Goal: Information Seeking & Learning: Understand process/instructions

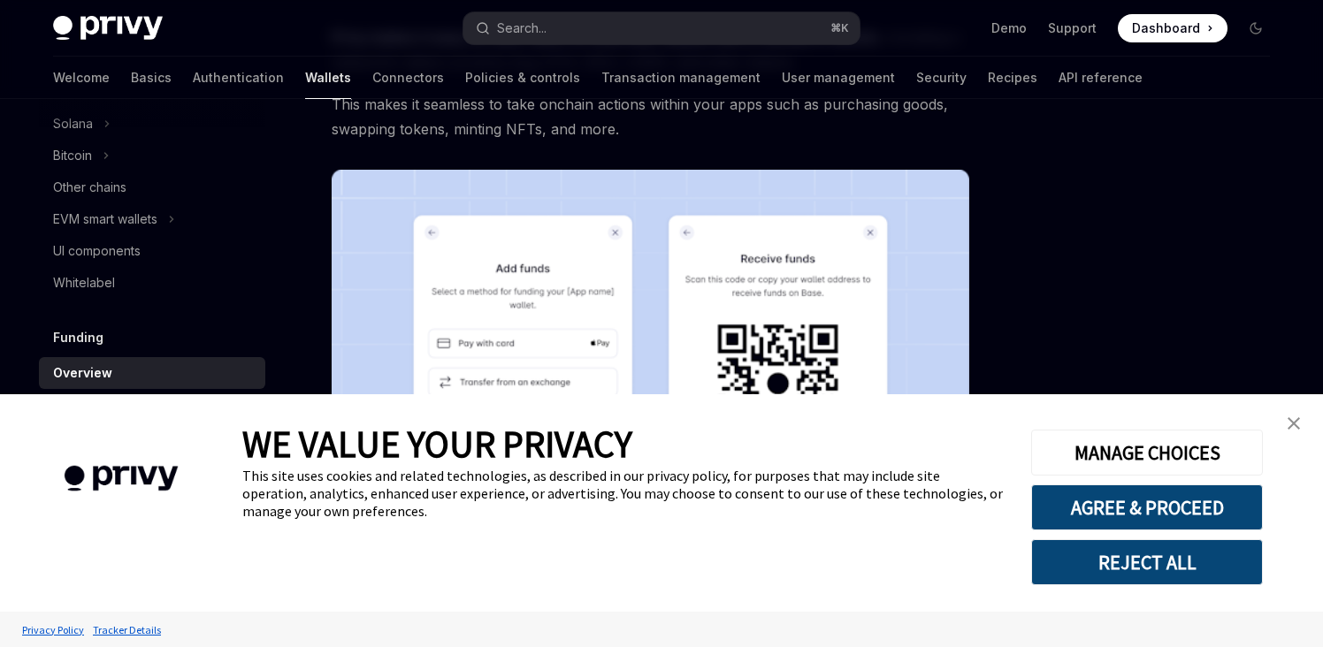
scroll to position [200, 0]
click at [1288, 419] on img "close banner" at bounding box center [1294, 423] width 12 height 12
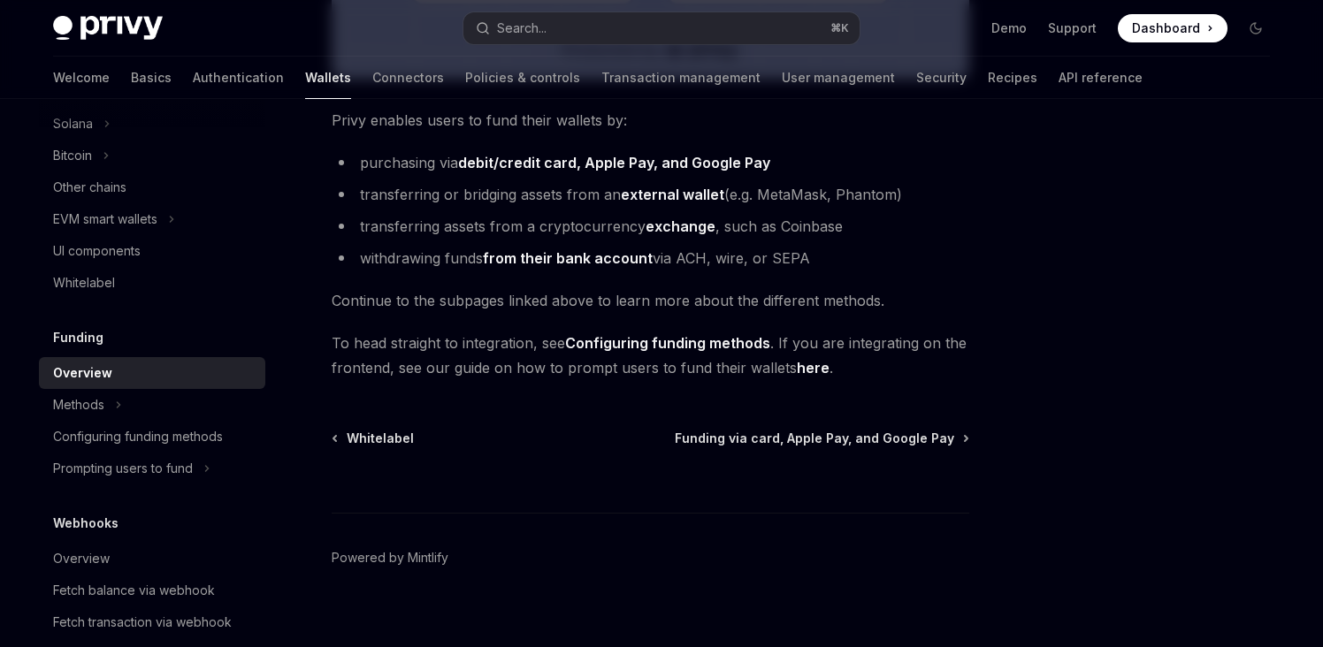
scroll to position [762, 0]
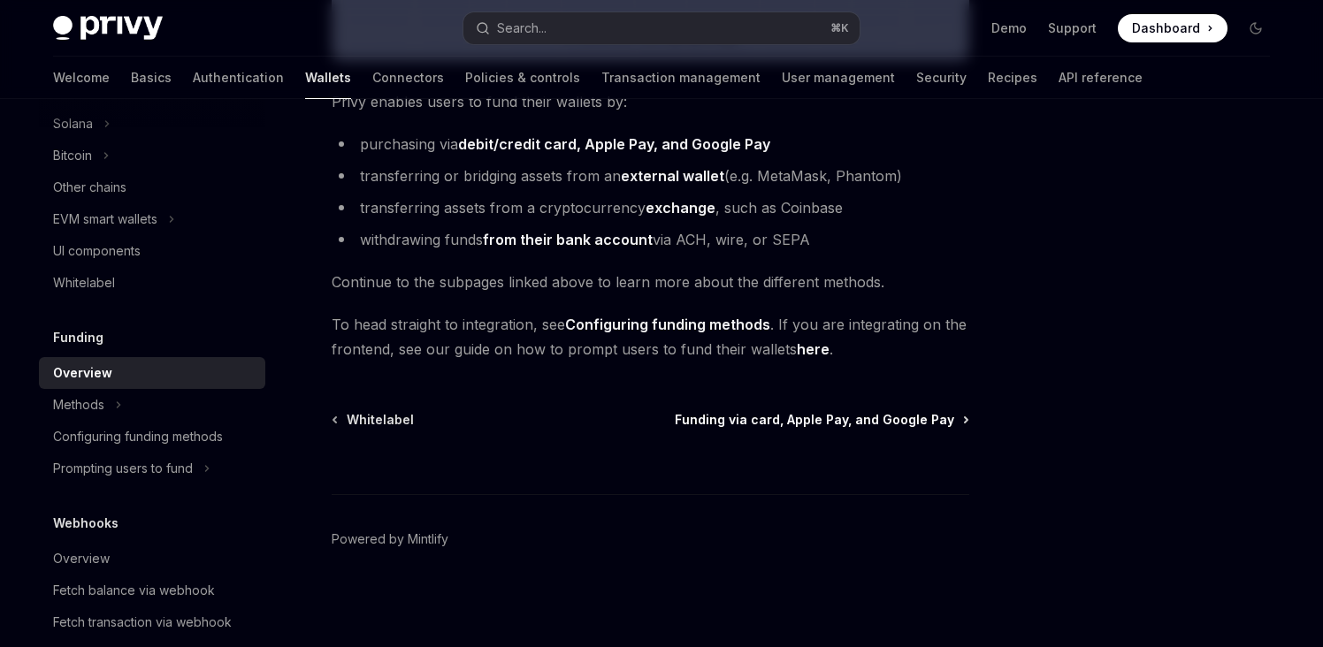
click at [854, 425] on span "Funding via card, Apple Pay, and Google Pay" at bounding box center [814, 420] width 279 height 18
type textarea "*"
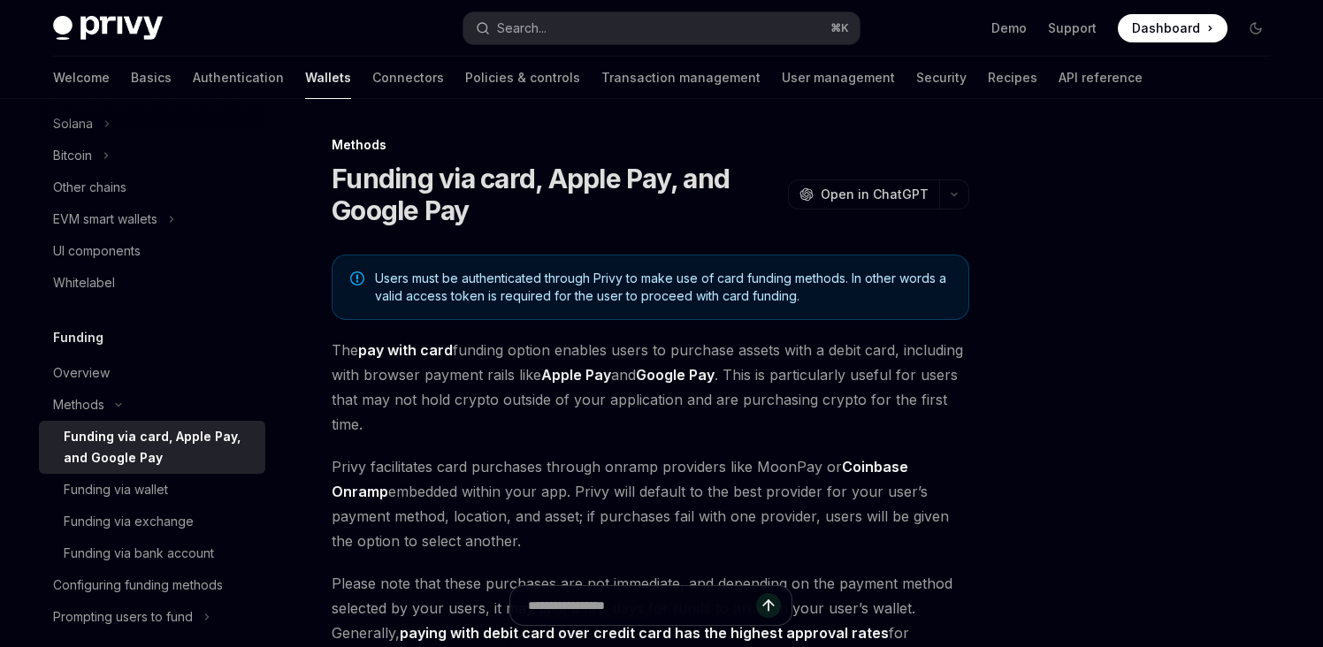
click at [584, 284] on span "Users must be authenticated through Privy to make use of card funding methods. …" at bounding box center [663, 287] width 576 height 35
click at [734, 277] on span "Users must be authenticated through Privy to make use of card funding methods. …" at bounding box center [663, 287] width 576 height 35
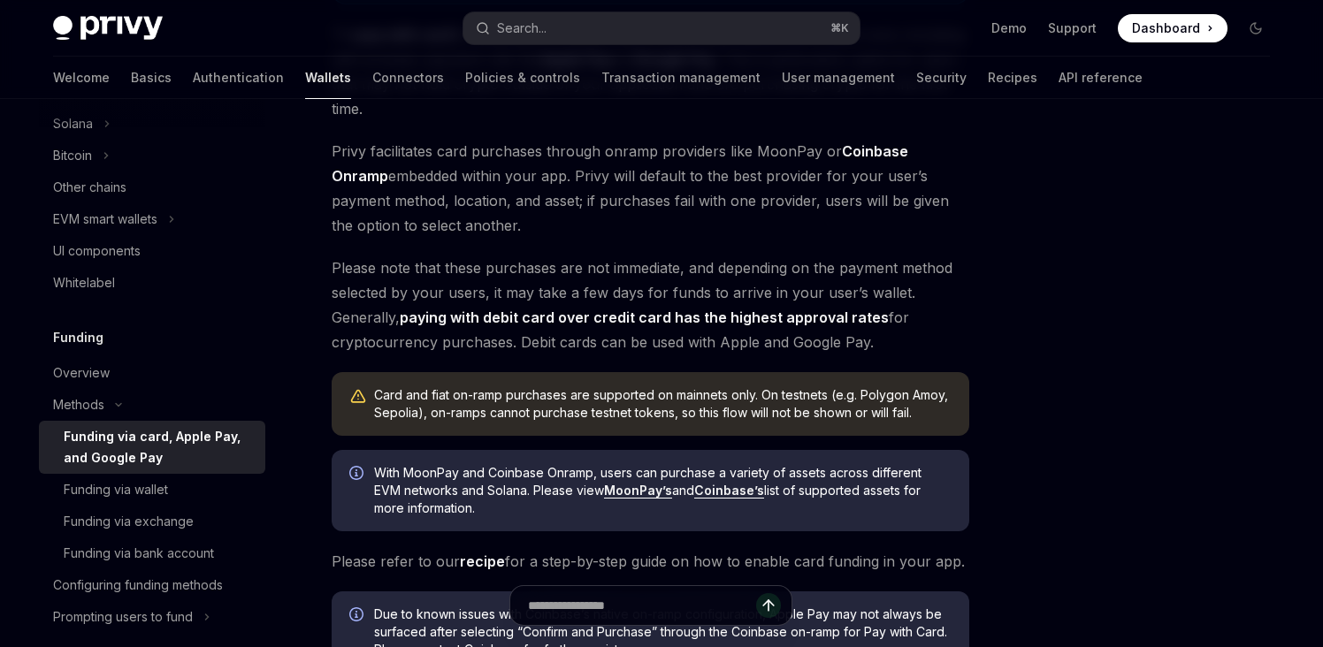
scroll to position [317, 0]
click at [471, 401] on div "Card and fiat on-ramp purchases are supported on mainnets only. On testnets (e.…" at bounding box center [663, 403] width 578 height 35
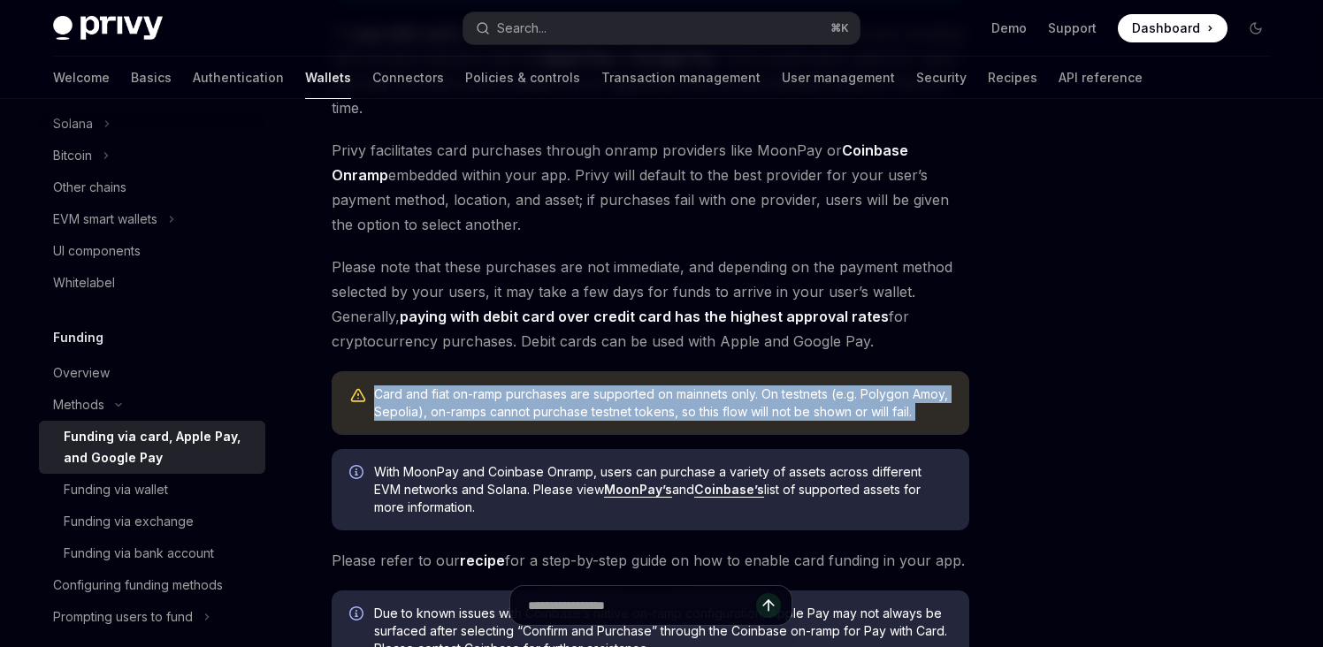
click at [642, 381] on div "Card and fiat on-ramp purchases are supported on mainnets only. On testnets (e.…" at bounding box center [651, 403] width 638 height 64
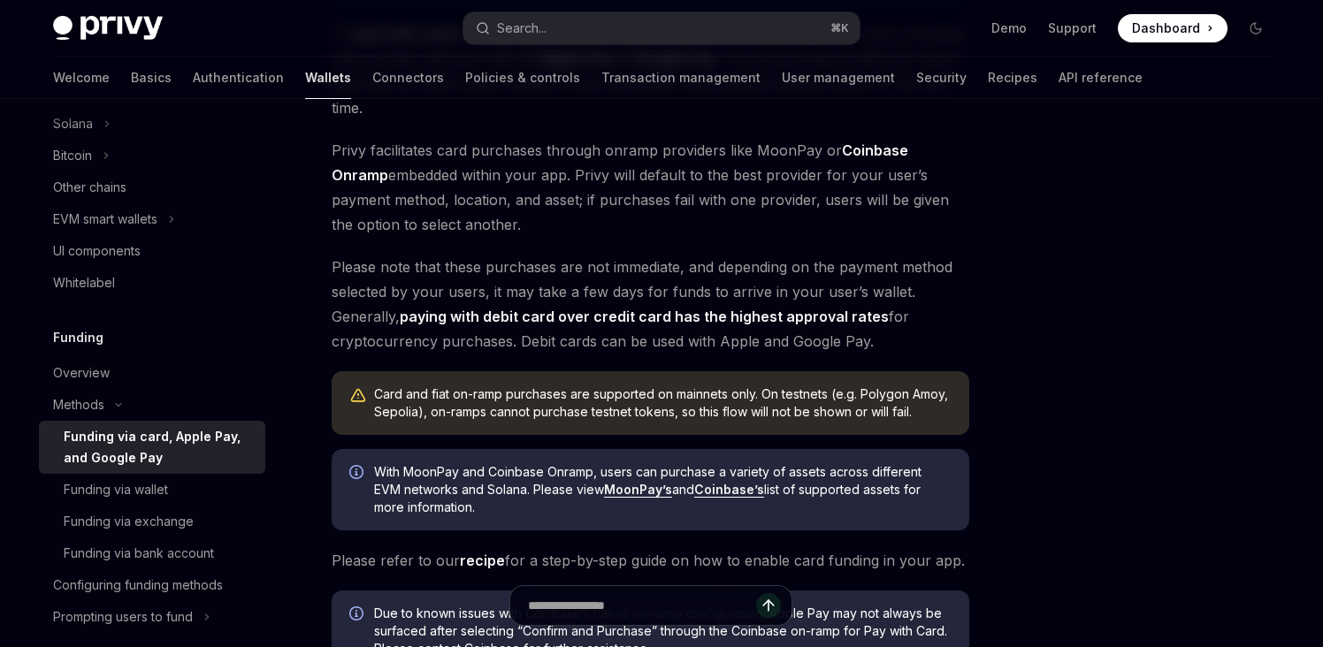
scroll to position [355, 0]
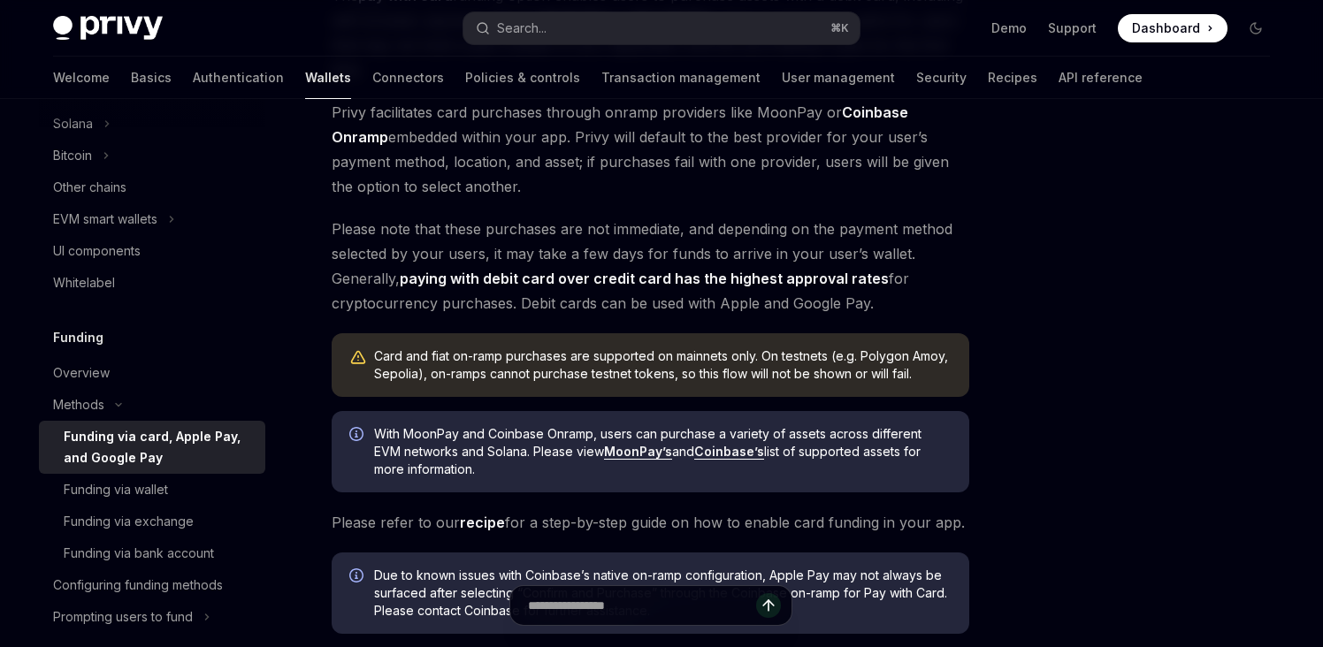
click at [598, 433] on span "With MoonPay and Coinbase Onramp, users can purchase a variety of assets across…" at bounding box center [663, 451] width 578 height 53
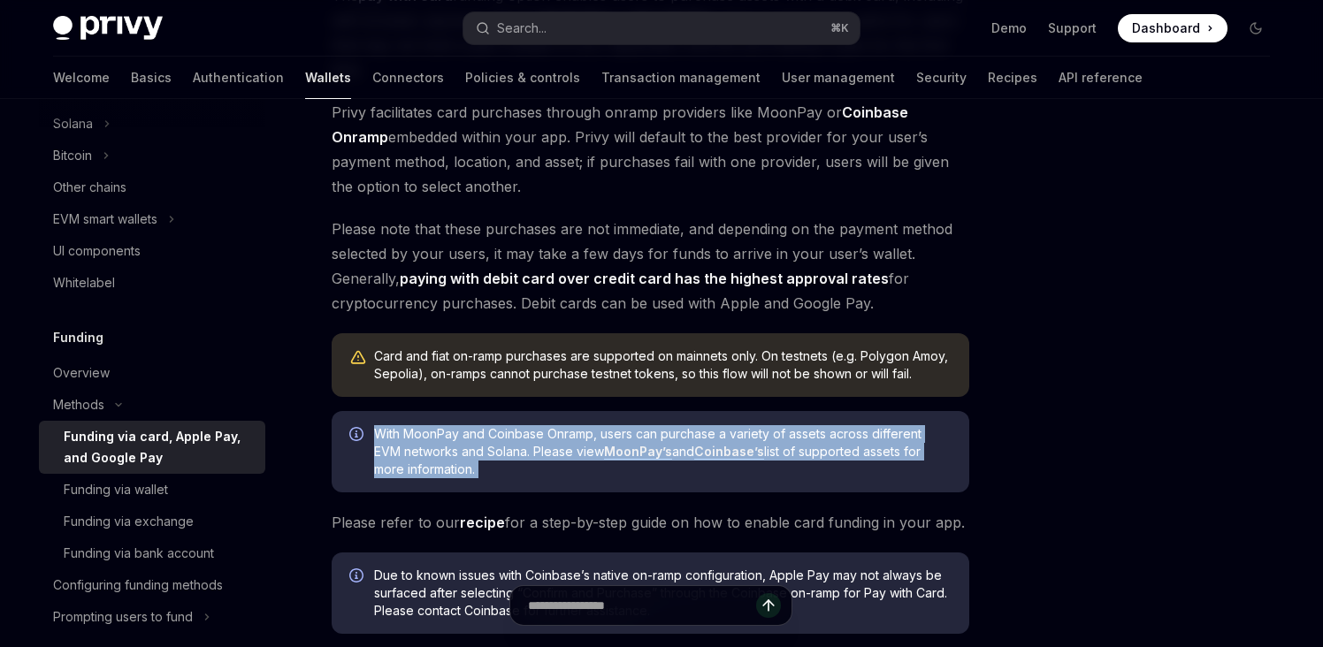
click at [513, 455] on span "With MoonPay and Coinbase Onramp, users can purchase a variety of assets across…" at bounding box center [663, 451] width 578 height 53
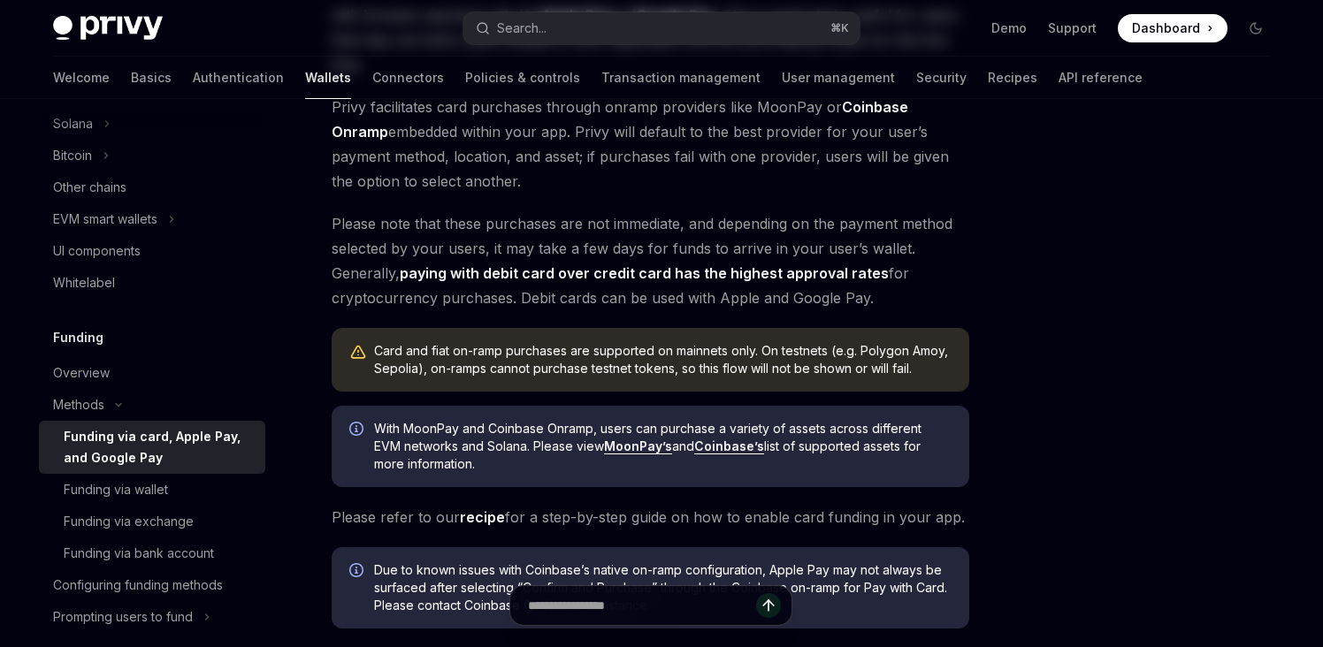
scroll to position [0, 0]
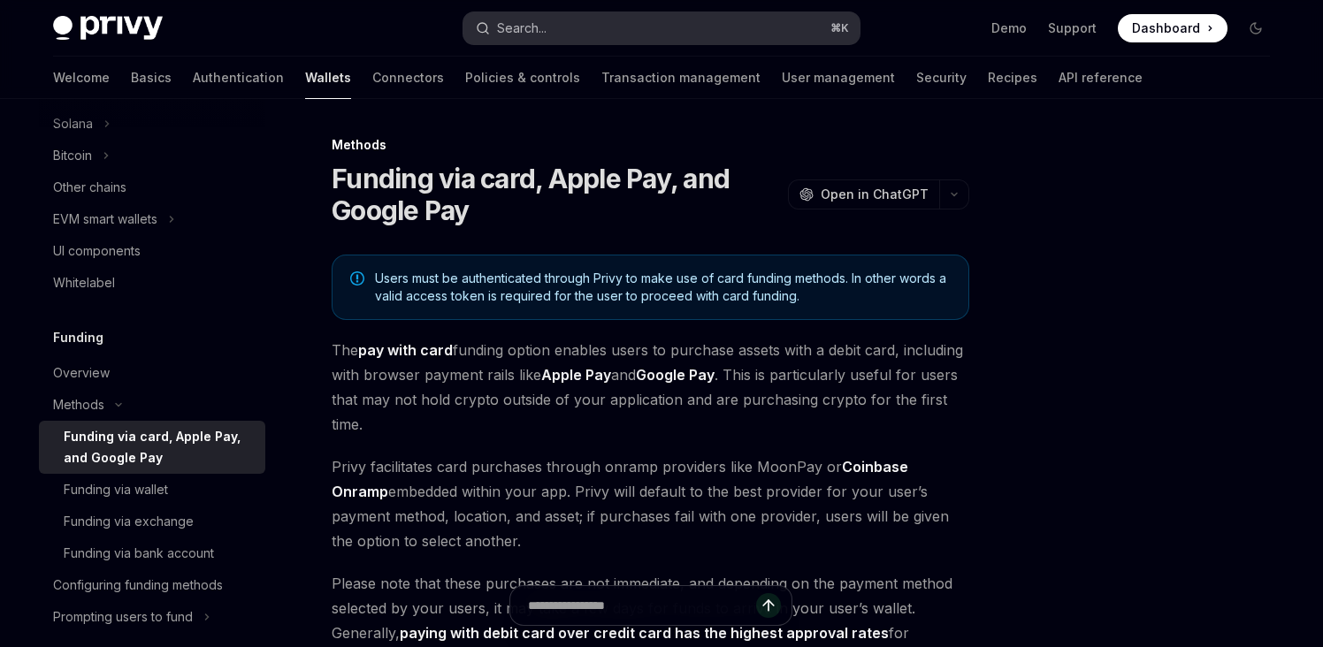
click at [646, 30] on button "Search... ⌘ K" at bounding box center [661, 28] width 396 height 32
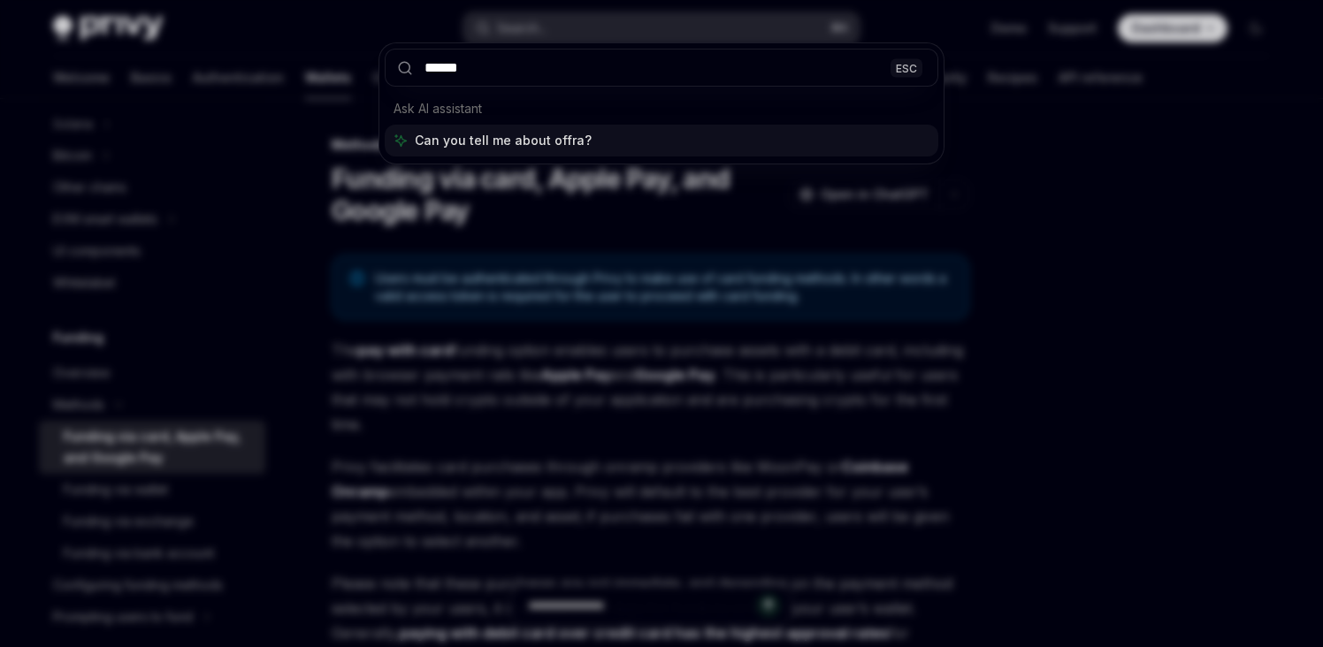
type input "*******"
type textarea "*"
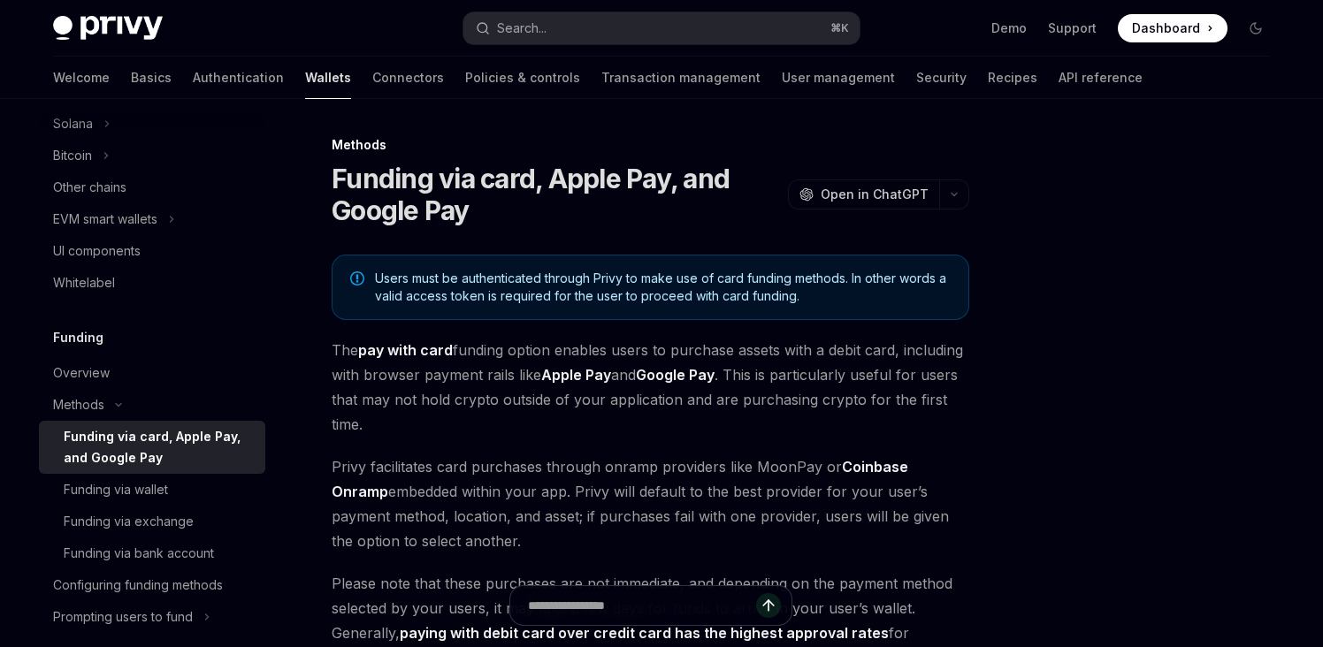
type textarea "*"
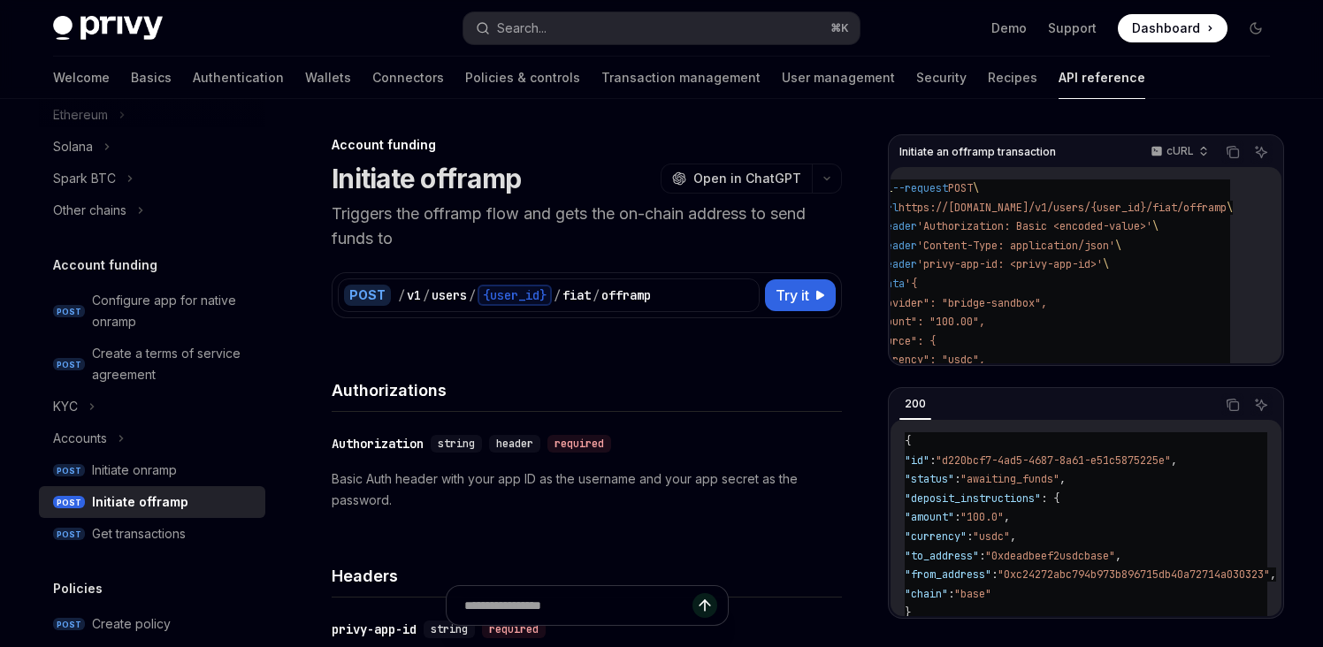
scroll to position [2, 0]
click at [492, 215] on p "Triggers the offramp flow and gets the on-chain address to send funds to" at bounding box center [587, 225] width 510 height 50
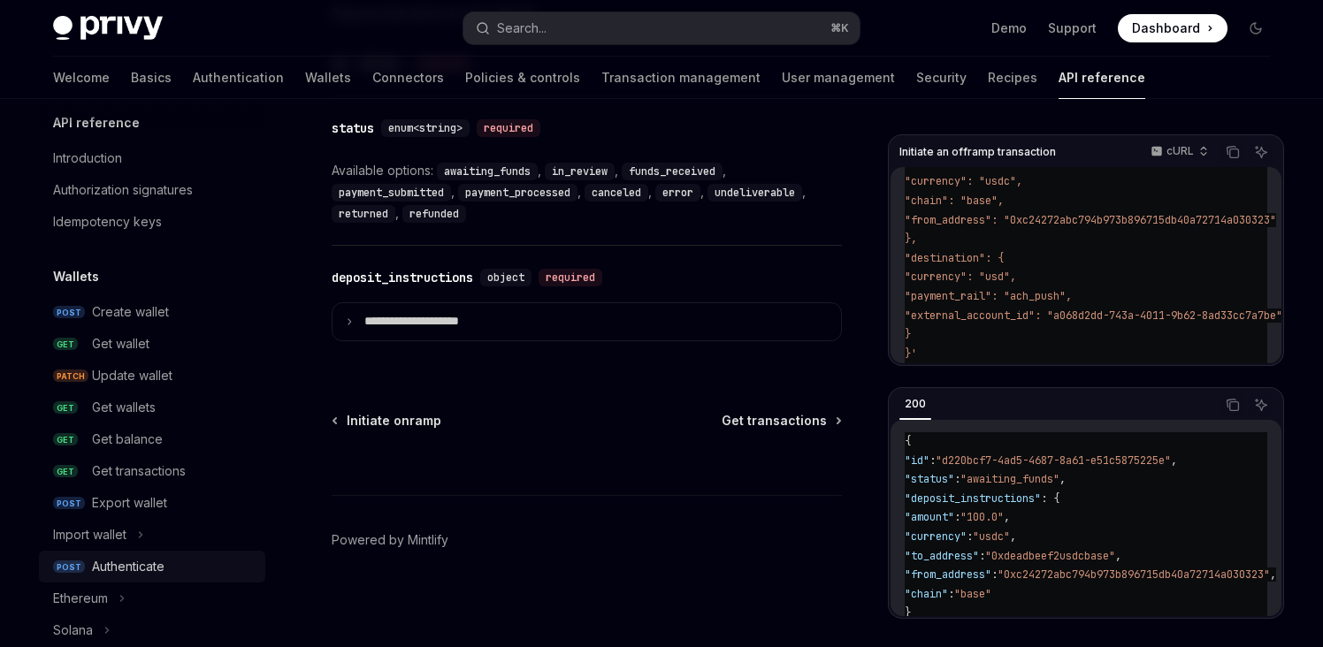
scroll to position [0, 0]
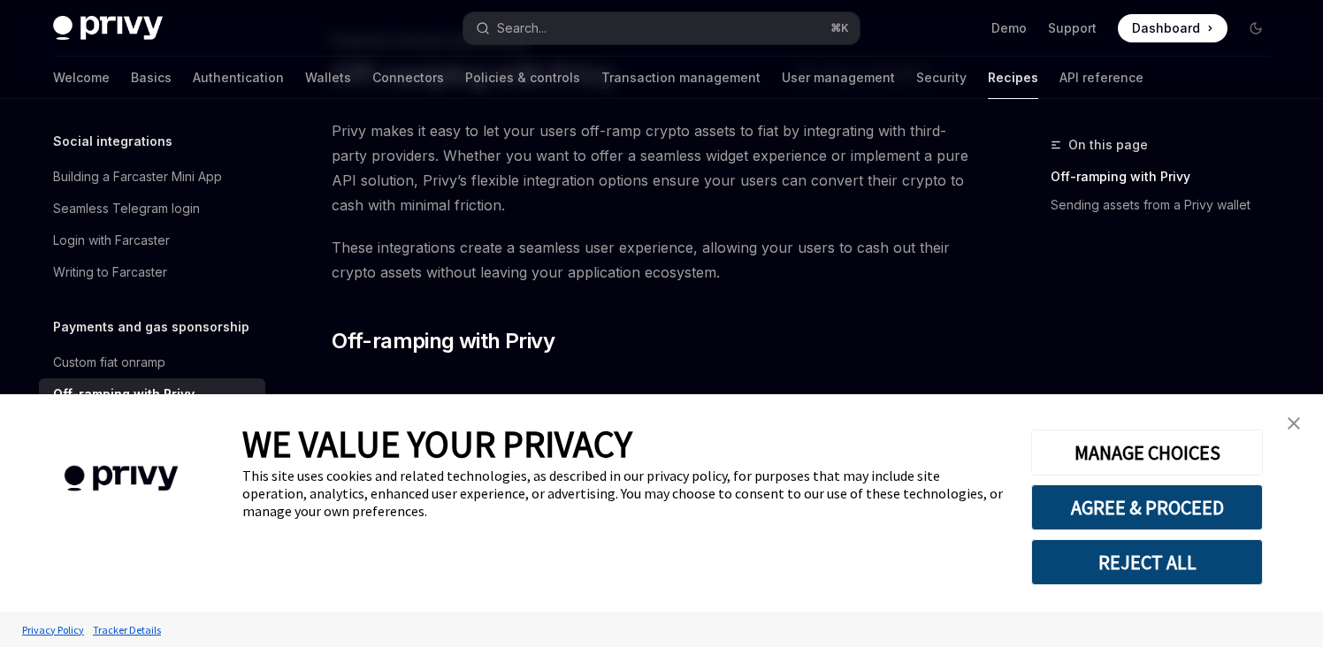
scroll to position [105, 0]
click at [1291, 430] on link "close banner" at bounding box center [1293, 423] width 35 height 35
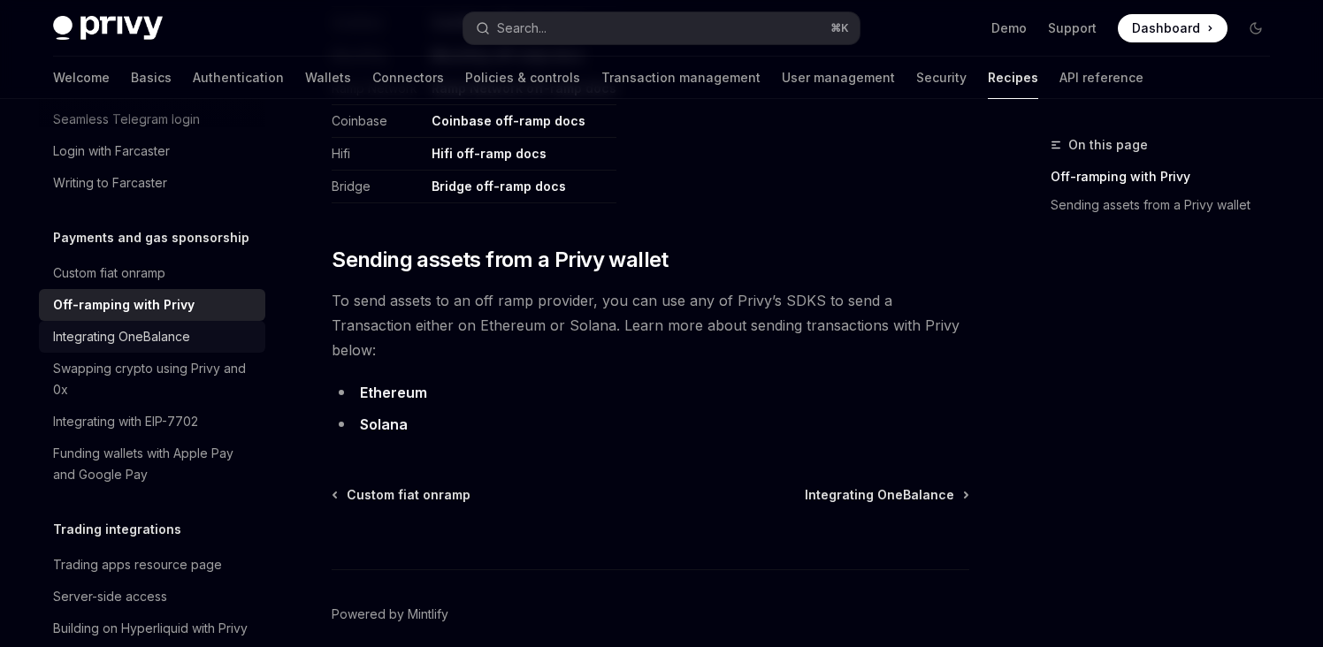
scroll to position [1494, 0]
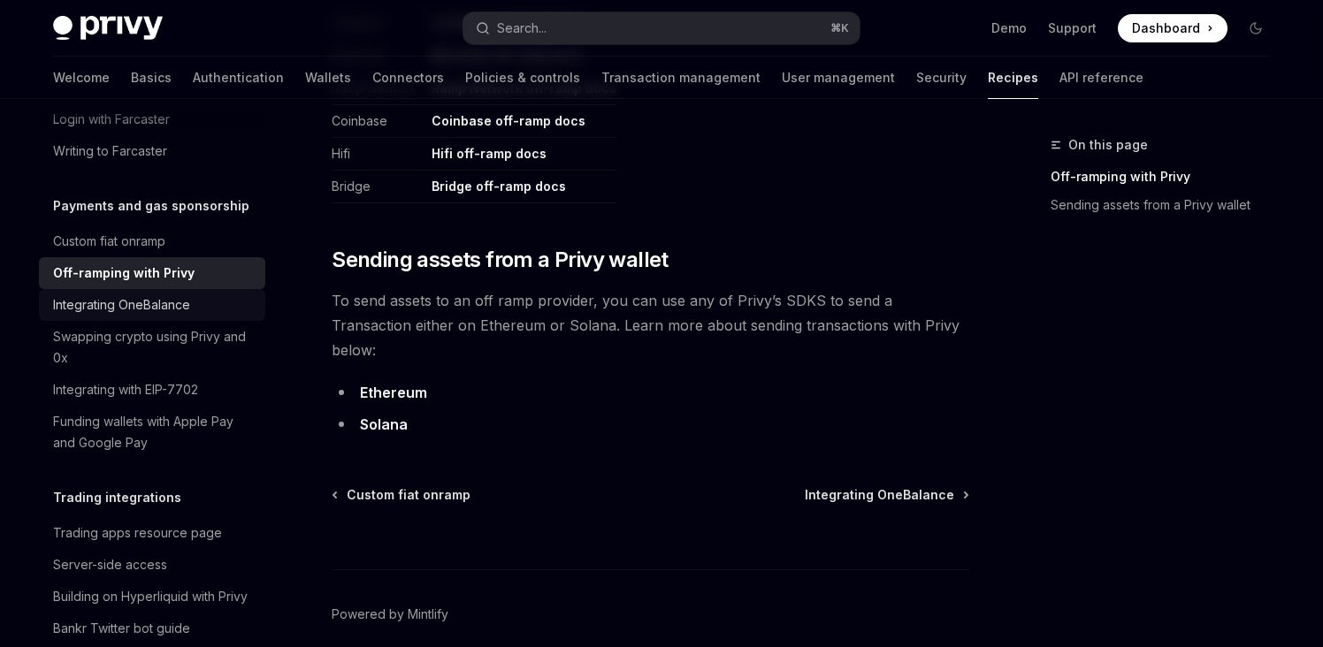
click at [129, 298] on link "Integrating OneBalance" at bounding box center [152, 305] width 226 height 32
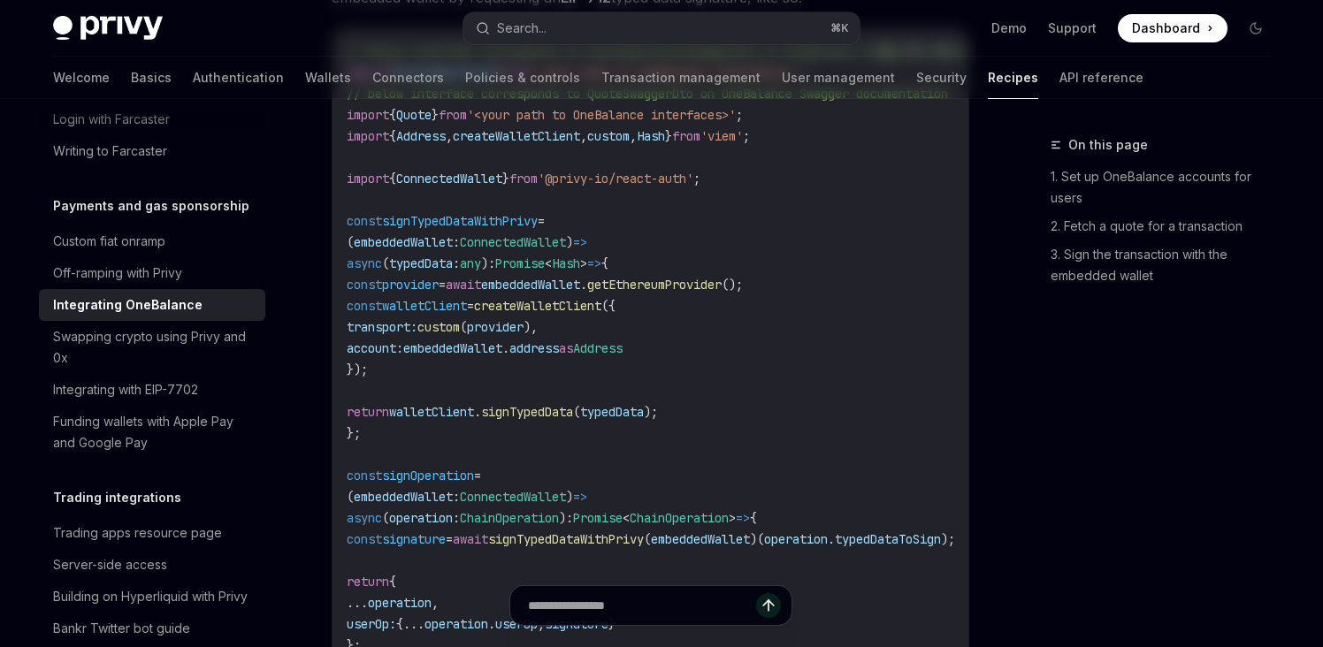
type textarea "*"
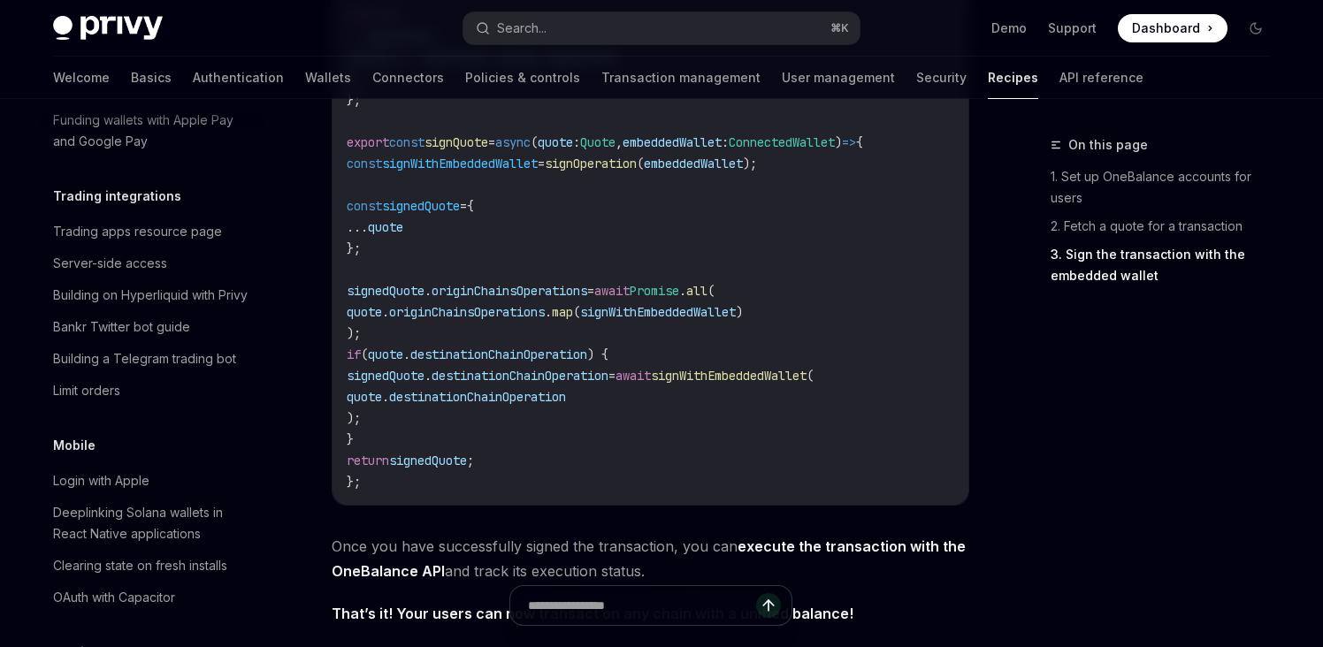
scroll to position [1820, 0]
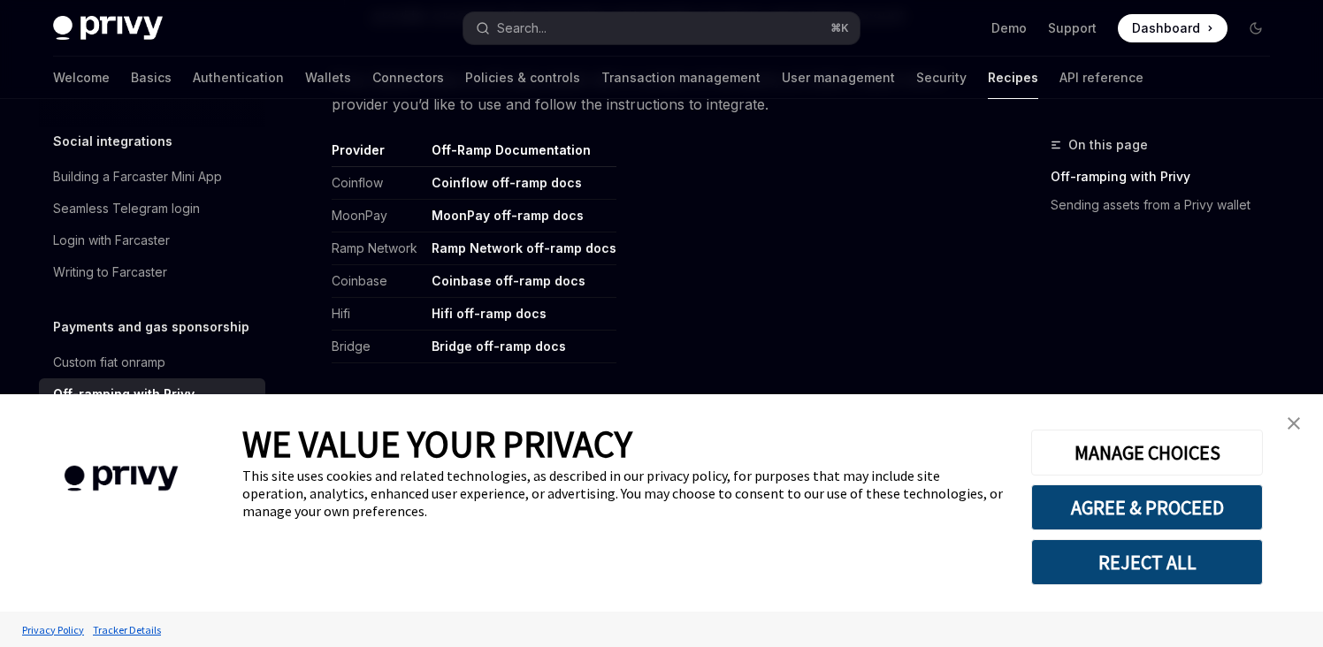
scroll to position [826, 0]
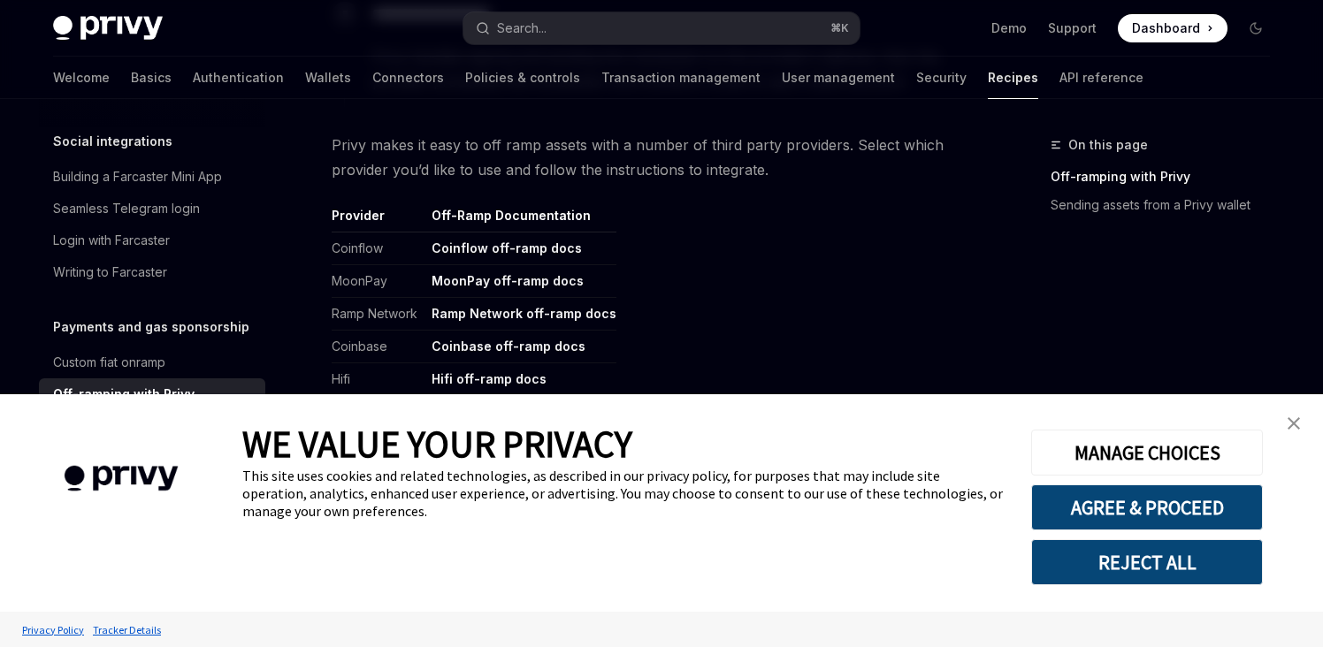
click at [1298, 422] on img "close banner" at bounding box center [1294, 423] width 12 height 12
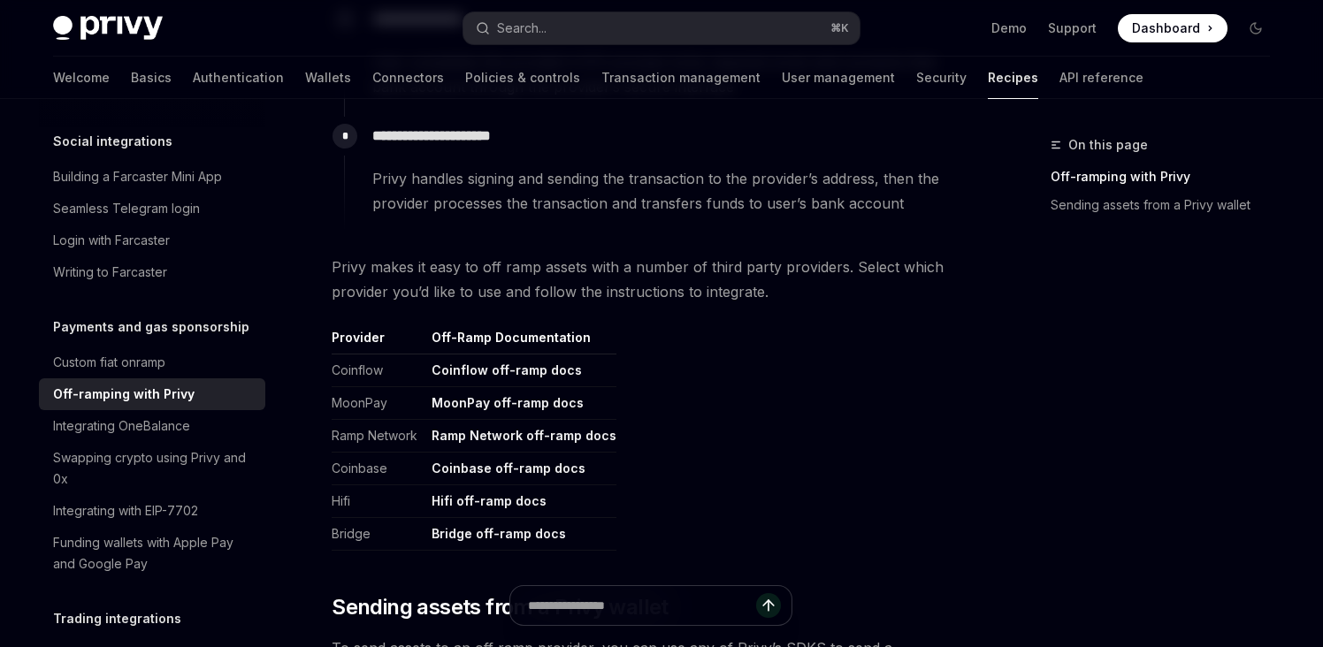
scroll to position [702, 0]
click at [508, 376] on link "Coinflow off-ramp docs" at bounding box center [507, 372] width 150 height 16
click at [502, 403] on link "MoonPay off-ramp docs" at bounding box center [508, 405] width 152 height 16
click at [515, 439] on link "Ramp Network off-ramp docs" at bounding box center [524, 438] width 185 height 16
click at [510, 469] on link "Coinbase off-ramp docs" at bounding box center [509, 471] width 154 height 16
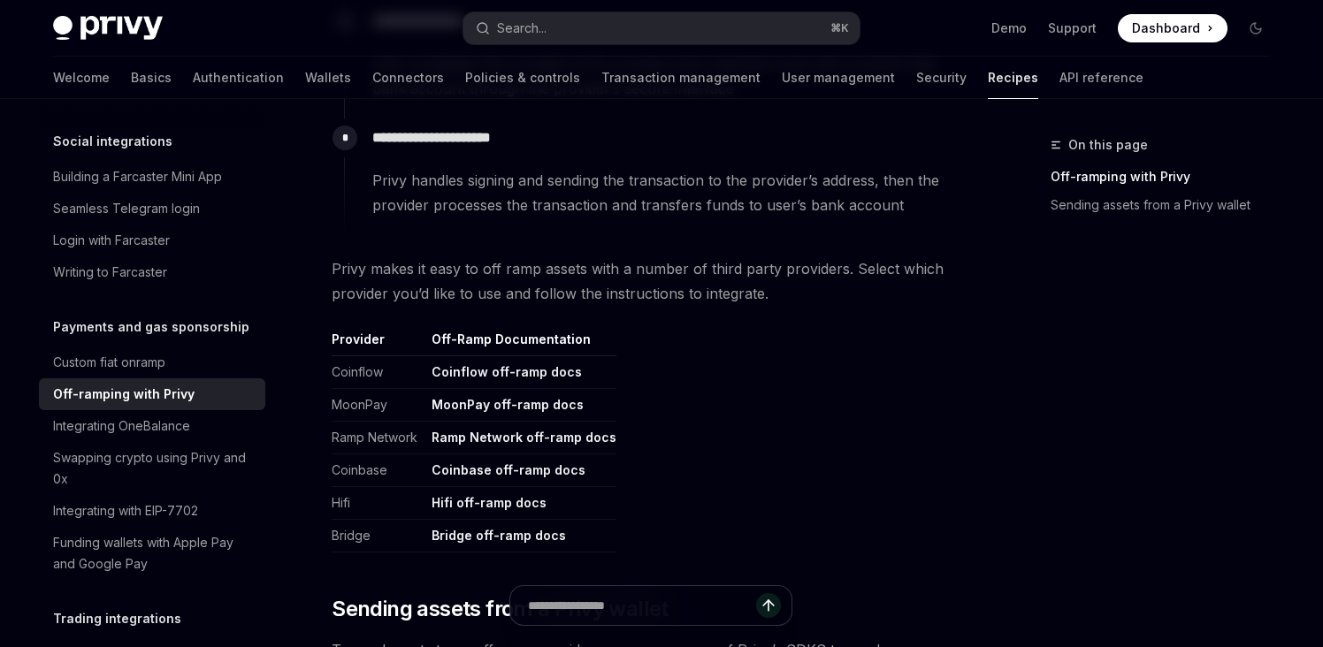
click at [501, 507] on link "Hifi off-ramp docs" at bounding box center [489, 503] width 115 height 16
click at [507, 535] on link "Bridge off-ramp docs" at bounding box center [499, 536] width 134 height 16
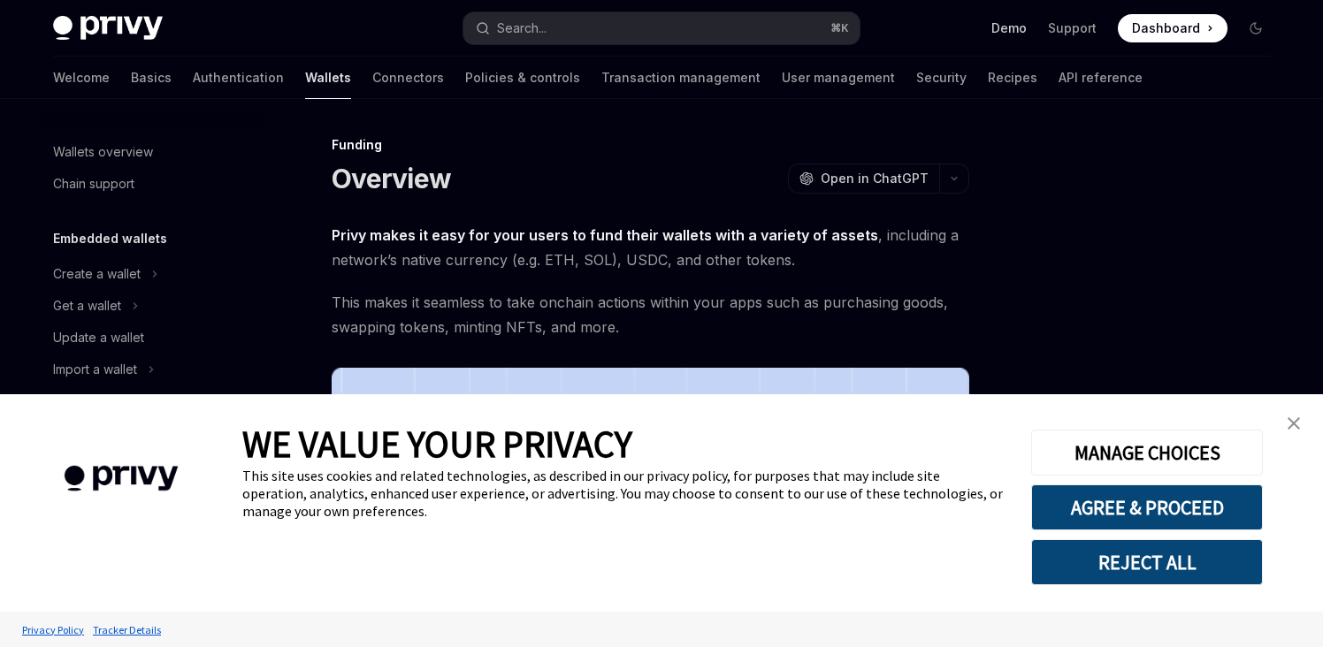
scroll to position [506, 0]
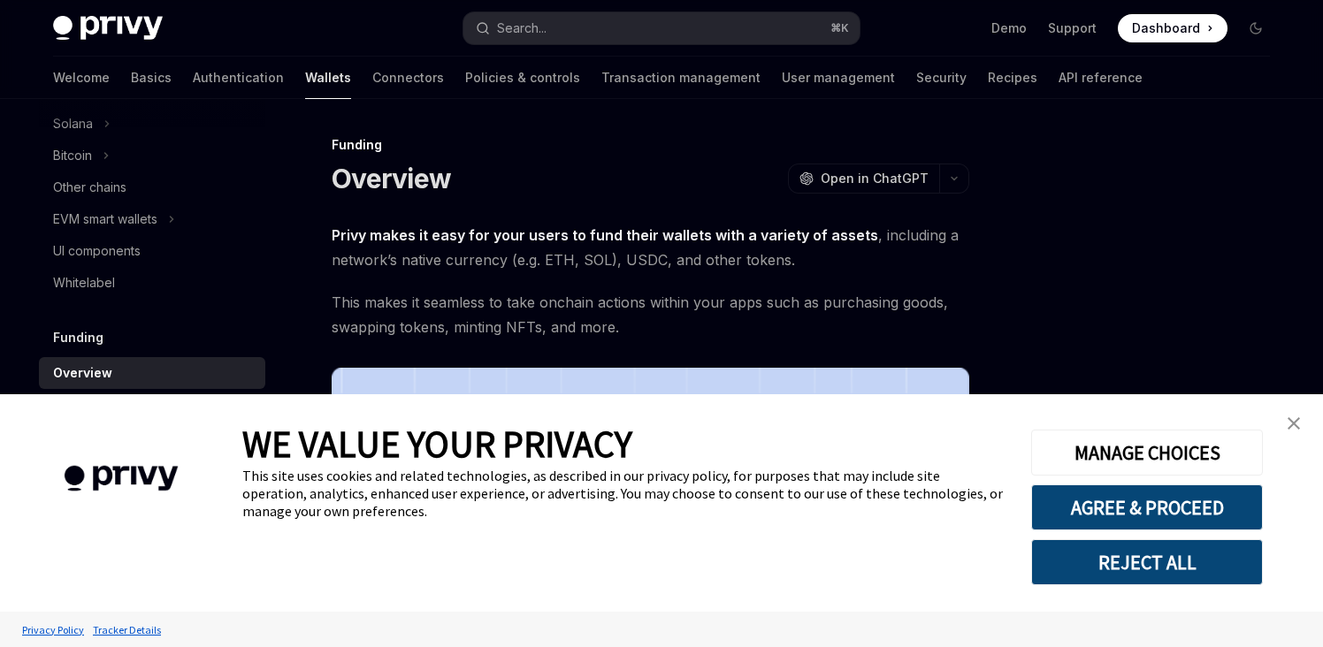
click at [1296, 419] on img "close banner" at bounding box center [1294, 423] width 12 height 12
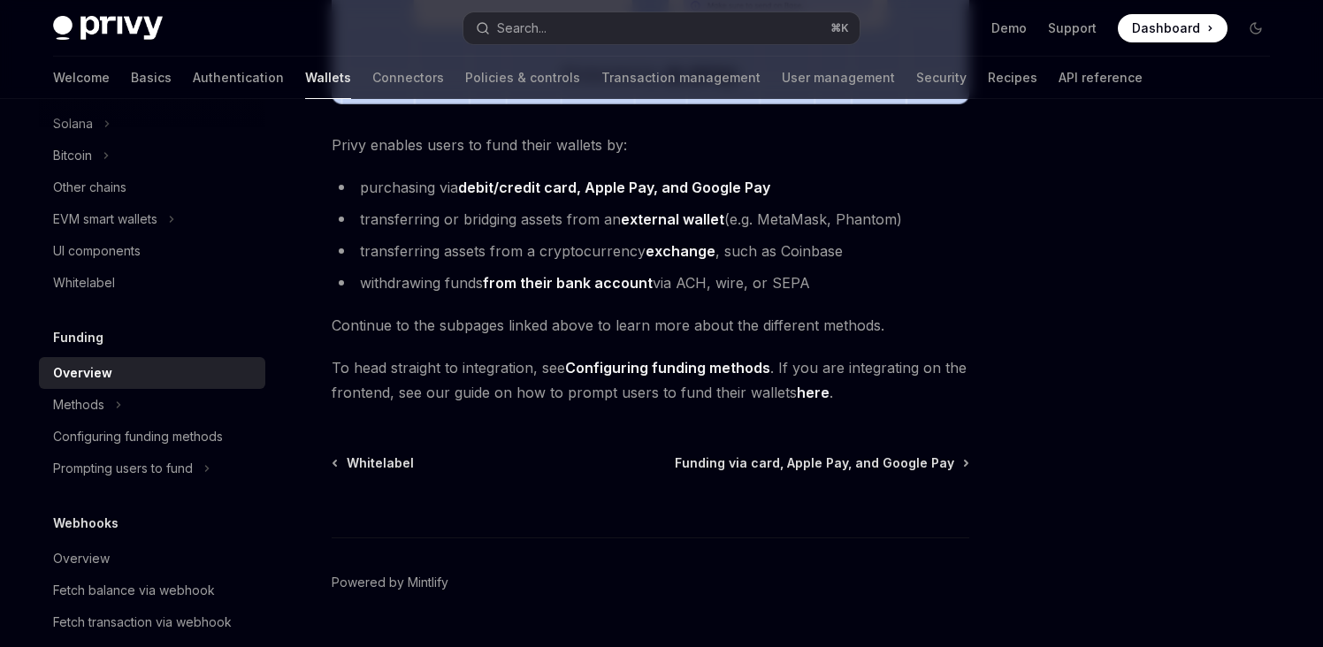
scroll to position [762, 0]
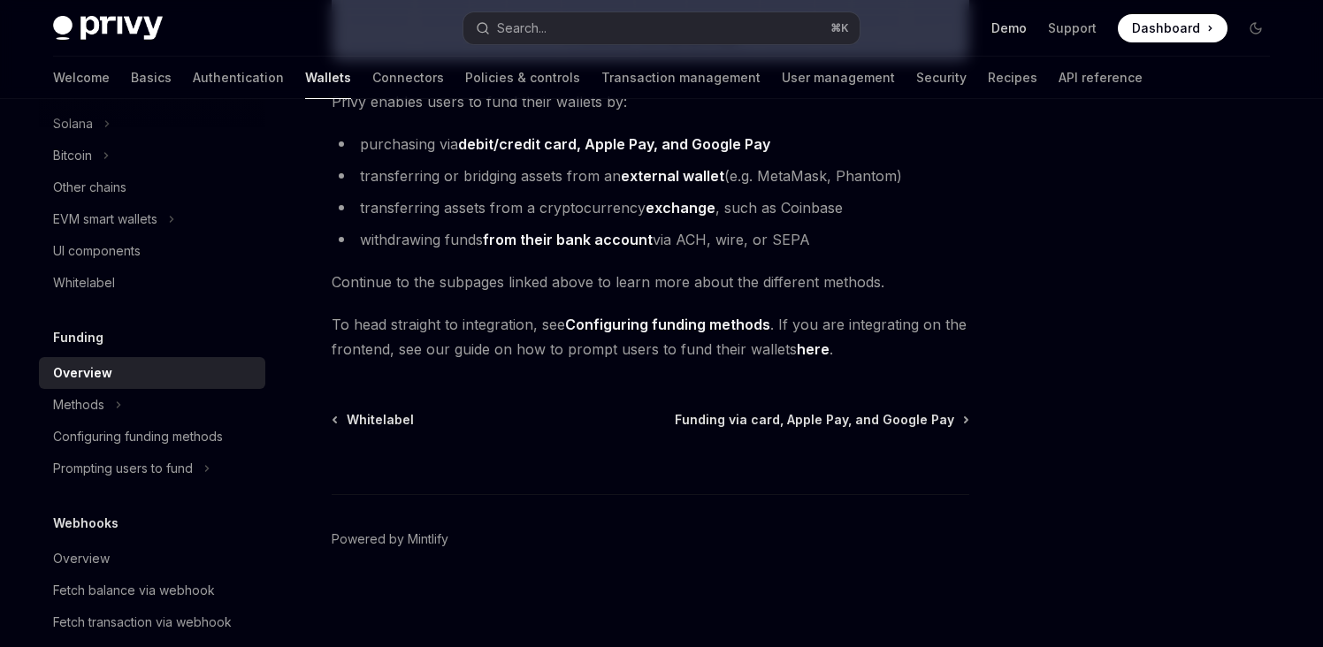
click at [1011, 23] on link "Demo" at bounding box center [1009, 28] width 35 height 18
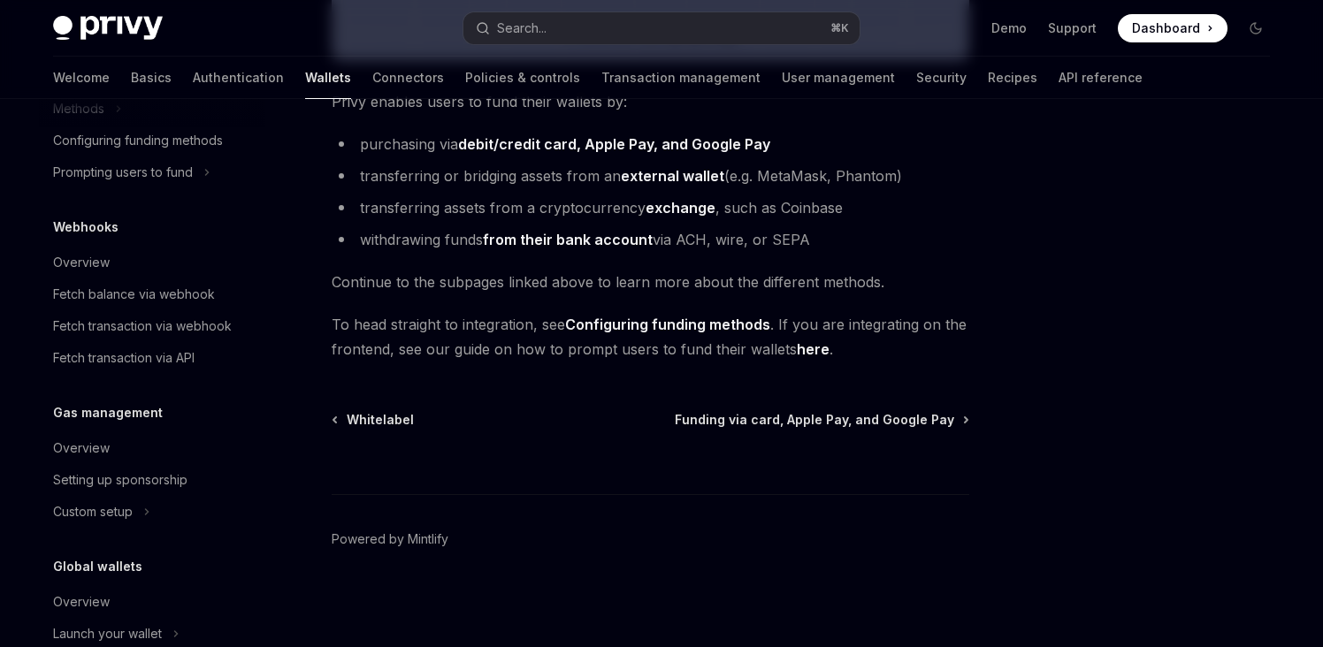
scroll to position [872, 0]
